Goal: Obtain resource: Download file/media

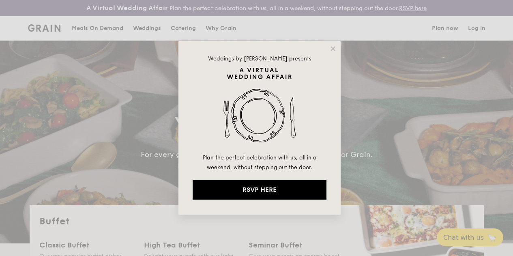
select select
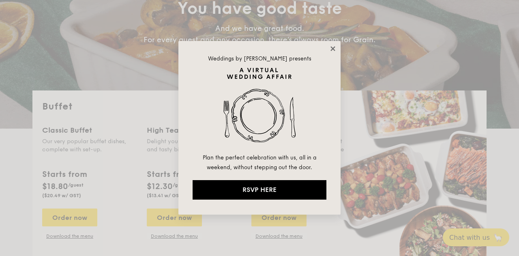
click at [331, 47] on icon at bounding box center [332, 48] width 7 height 7
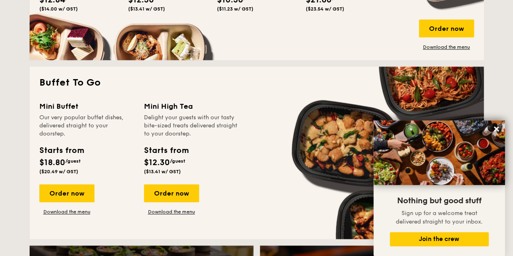
scroll to position [493, 0]
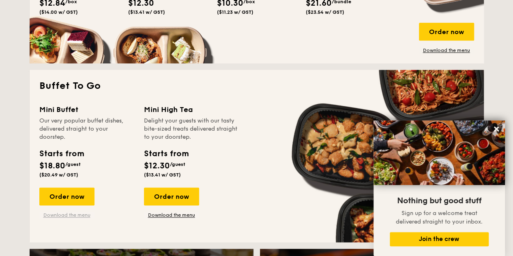
click at [71, 218] on link "Download the menu" at bounding box center [66, 215] width 55 height 6
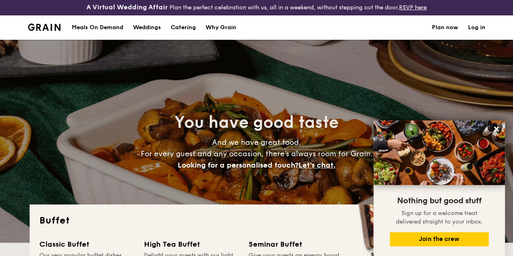
scroll to position [0, 0]
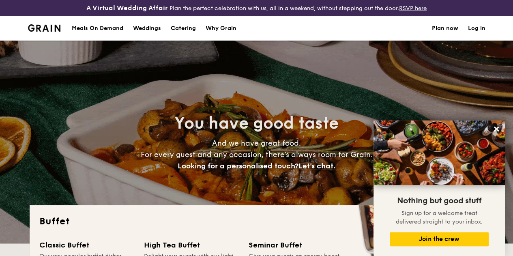
click at [94, 33] on div "Meals On Demand" at bounding box center [97, 28] width 51 height 24
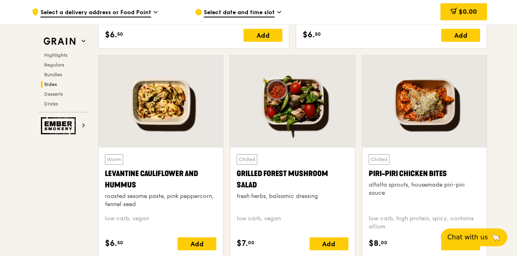
scroll to position [2067, 0]
